Goal: Transaction & Acquisition: Purchase product/service

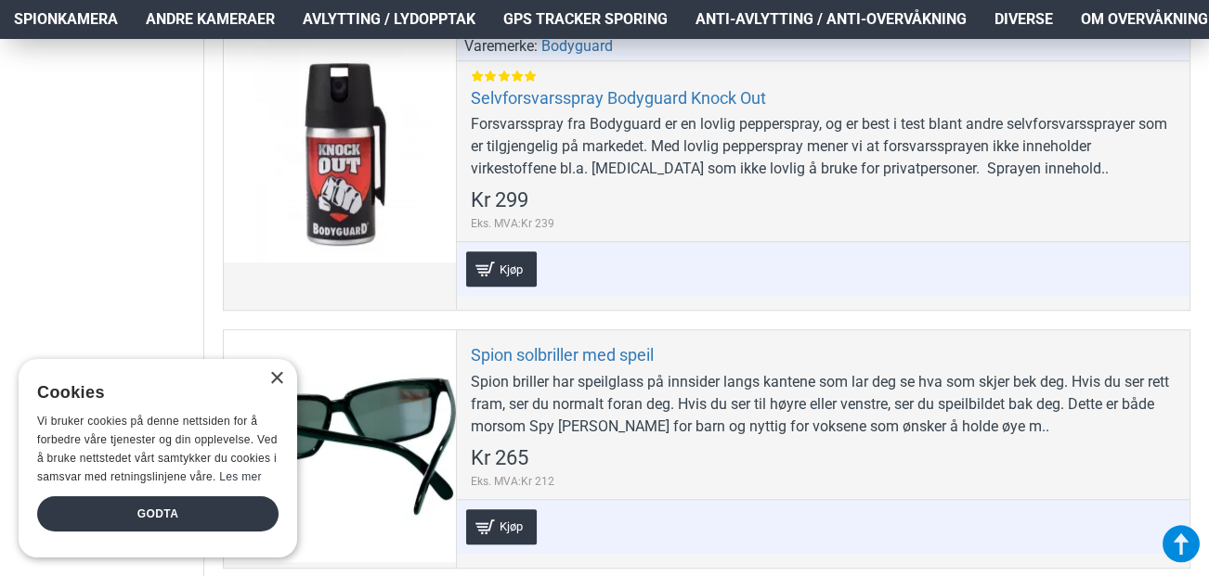
scroll to position [1815, 0]
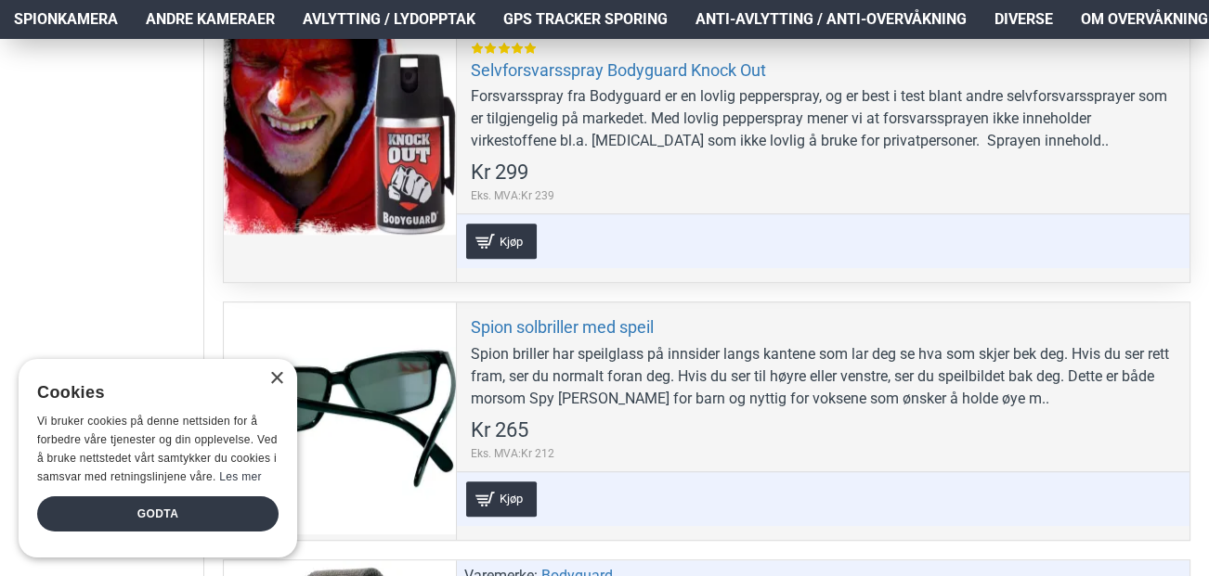
click at [407, 165] on div at bounding box center [340, 119] width 232 height 232
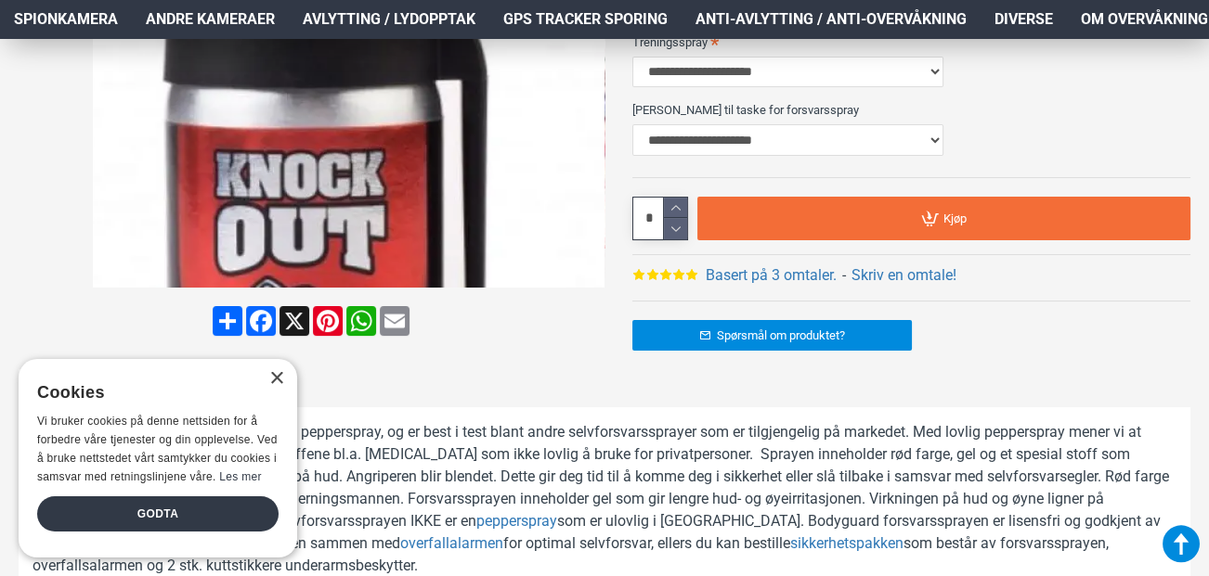
scroll to position [577, 0]
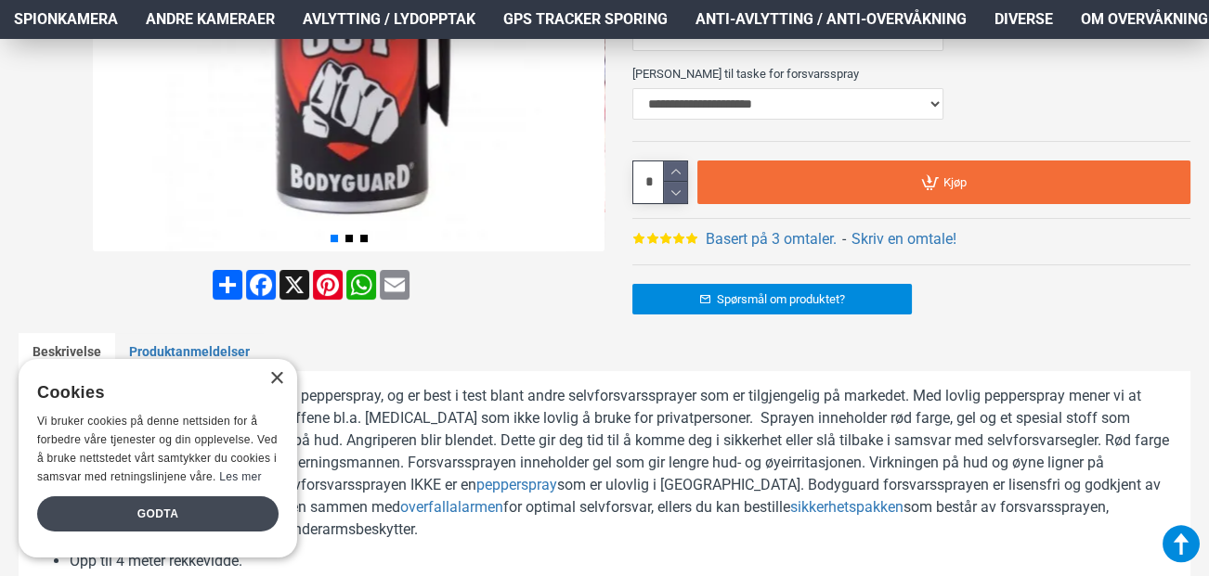
click at [177, 502] on div "Godta" at bounding box center [157, 514] width 241 height 35
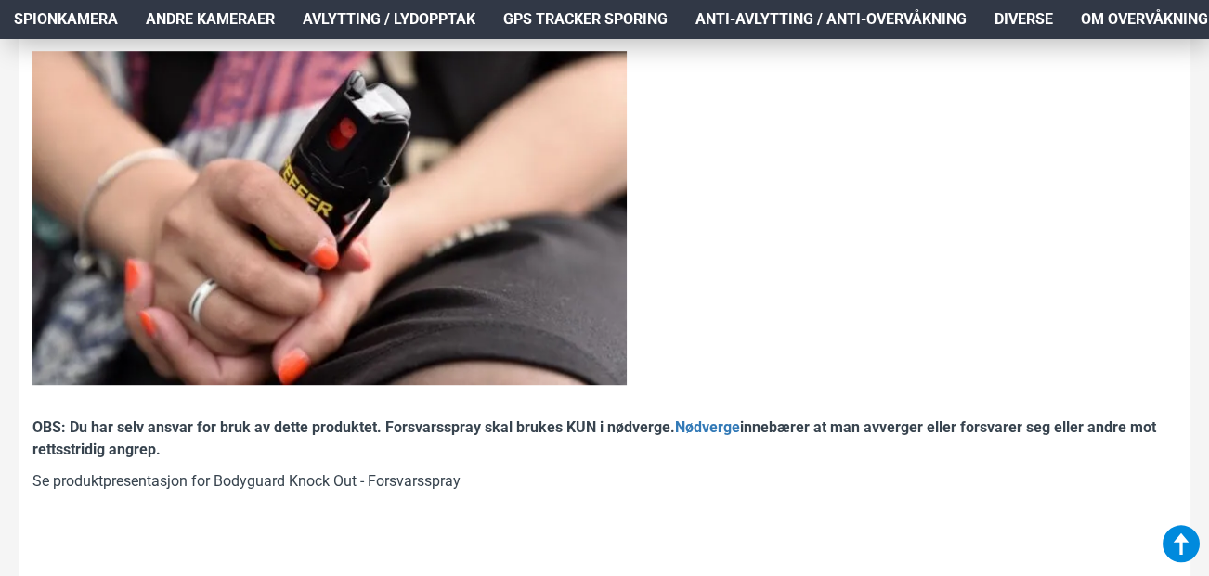
scroll to position [1732, 0]
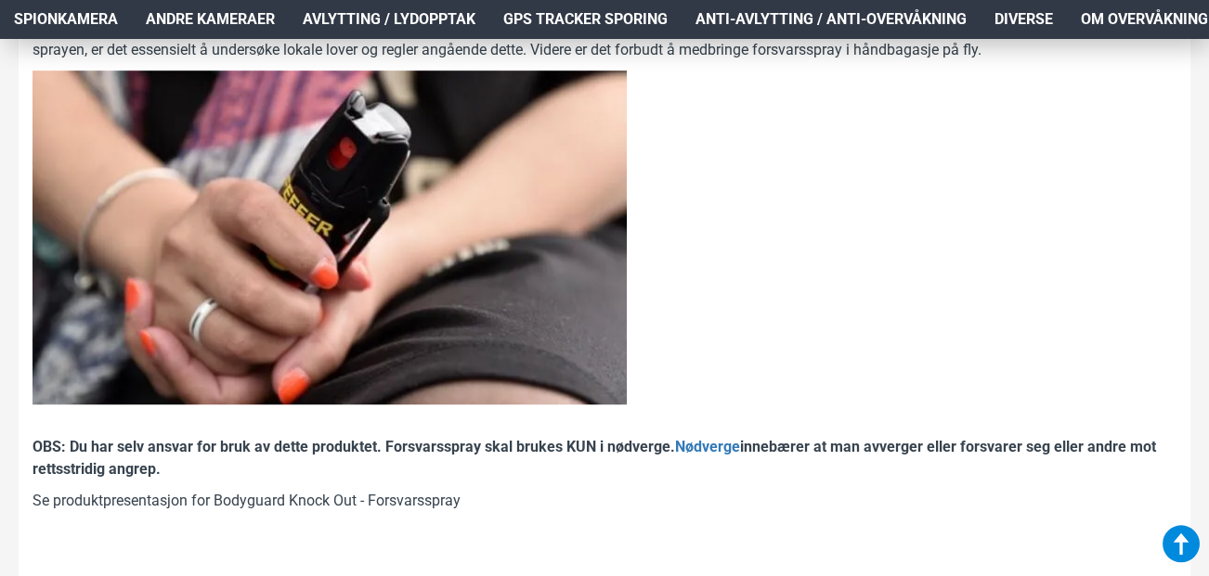
click at [317, 283] on img at bounding box center [329, 238] width 594 height 334
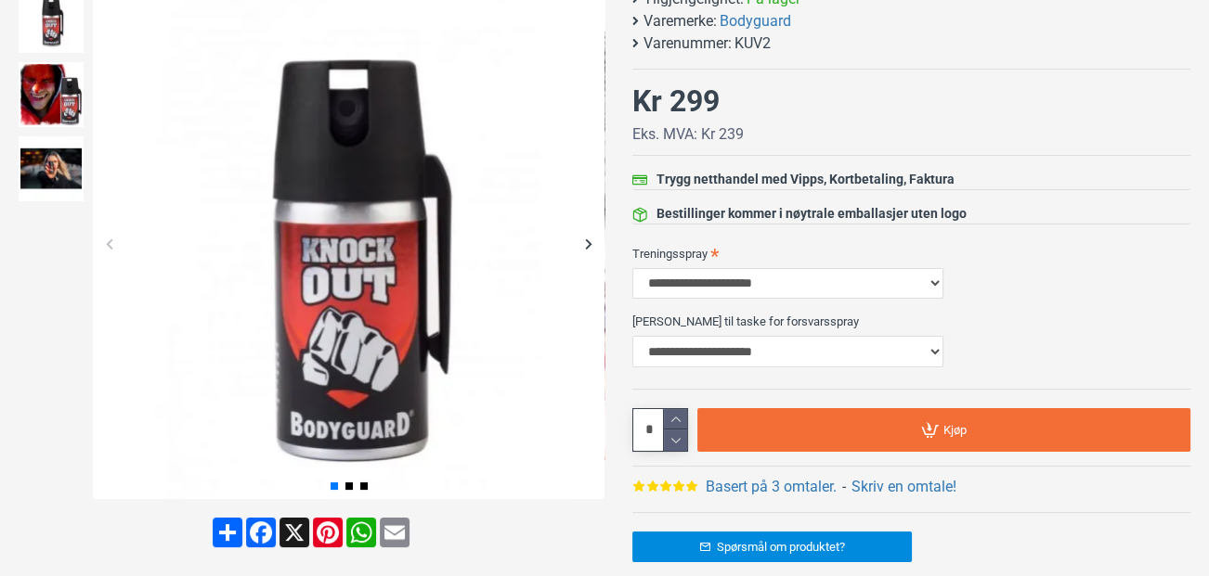
scroll to position [0, 0]
